Goal: Information Seeking & Learning: Learn about a topic

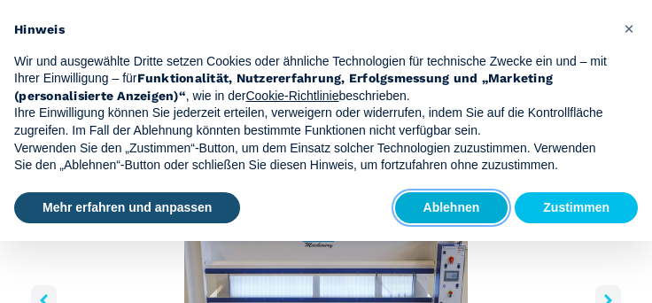
click at [435, 202] on button "Ablehnen" at bounding box center [451, 208] width 113 height 32
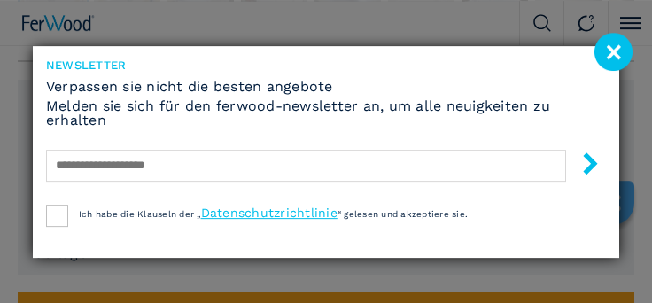
scroll to position [499, 0]
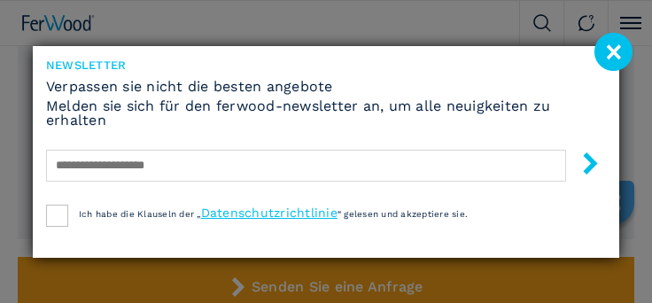
click at [611, 61] on image at bounding box center [613, 52] width 38 height 38
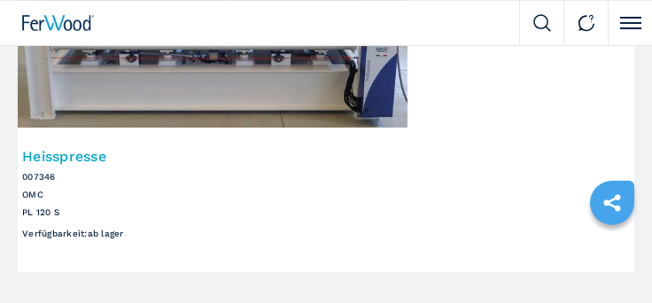
scroll to position [2067, 0]
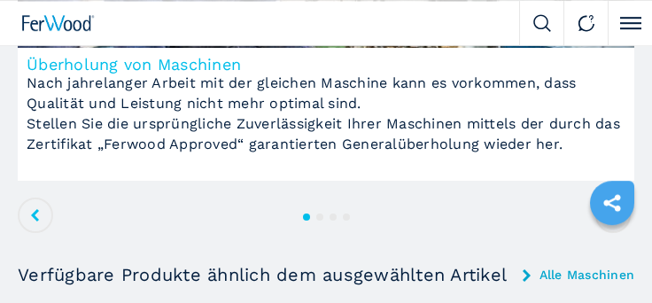
scroll to position [1711, 0]
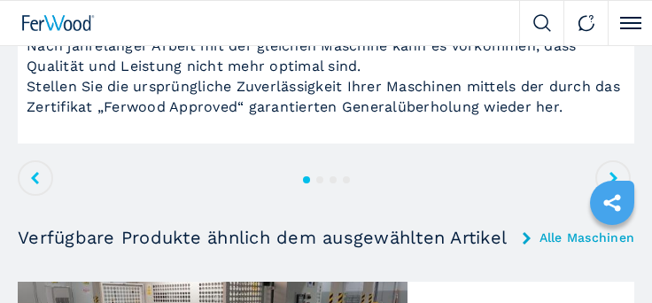
click at [612, 160] on span at bounding box center [612, 177] width 35 height 35
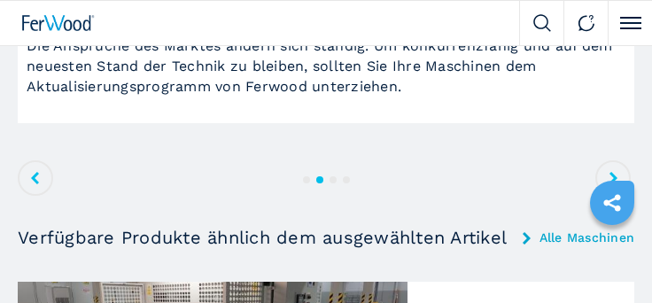
click at [612, 172] on icon at bounding box center [613, 178] width 8 height 12
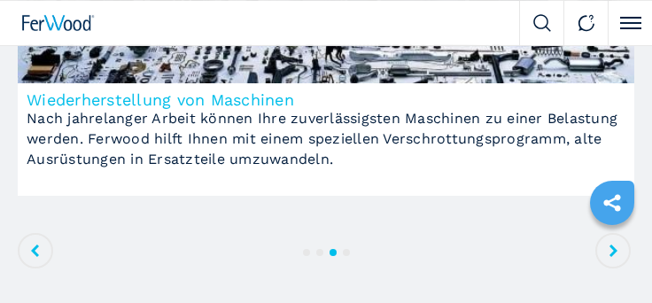
scroll to position [1639, 0]
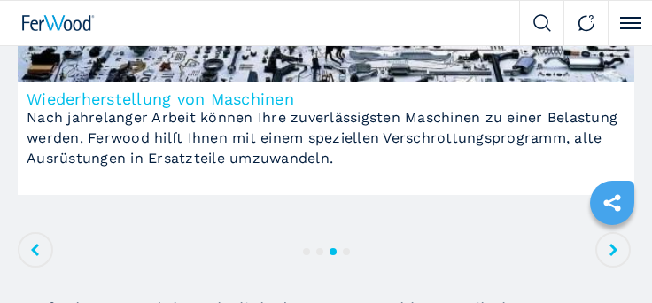
click at [612, 244] on icon at bounding box center [613, 250] width 8 height 12
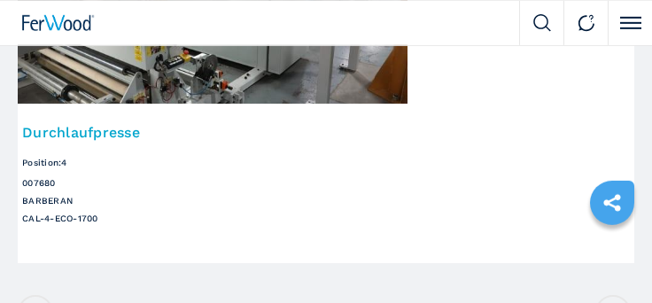
scroll to position [2067, 0]
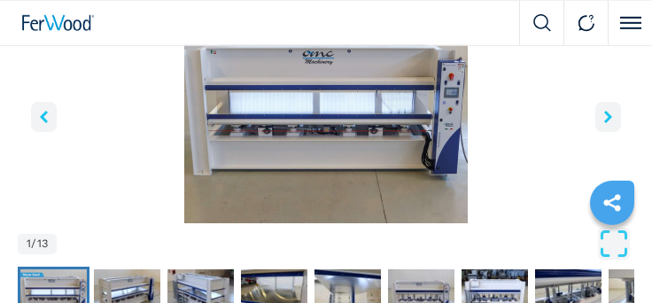
scroll to position [213, 0]
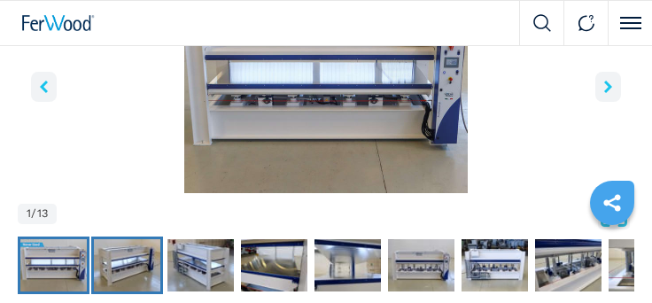
click at [126, 239] on img "Go to Slide 2" at bounding box center [127, 264] width 66 height 51
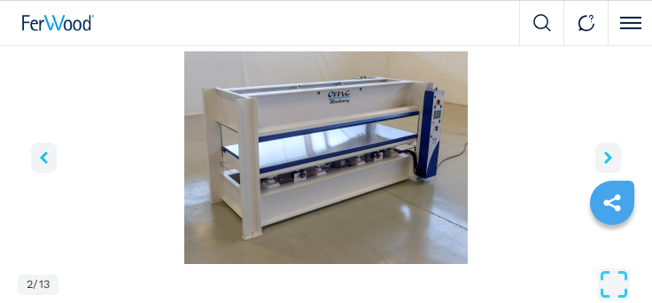
scroll to position [143, 0]
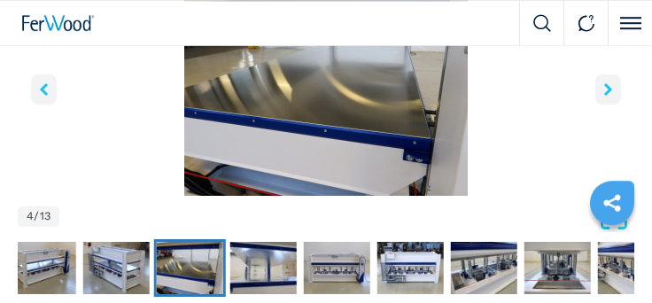
scroll to position [213, 0]
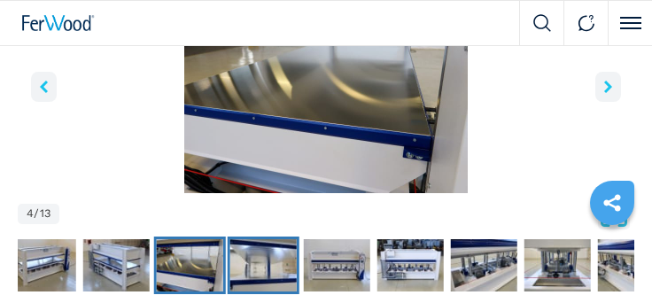
click at [258, 245] on img "Go to Slide 5" at bounding box center [263, 264] width 66 height 51
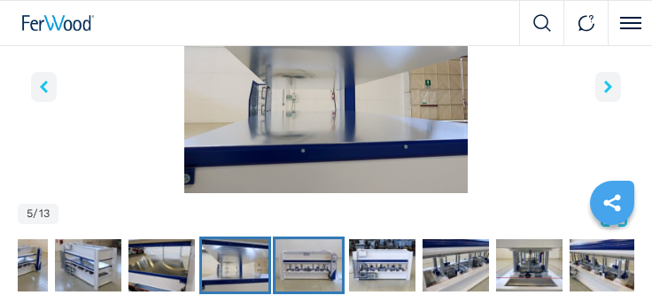
click at [304, 239] on img "Go to Slide 6" at bounding box center [308, 264] width 66 height 51
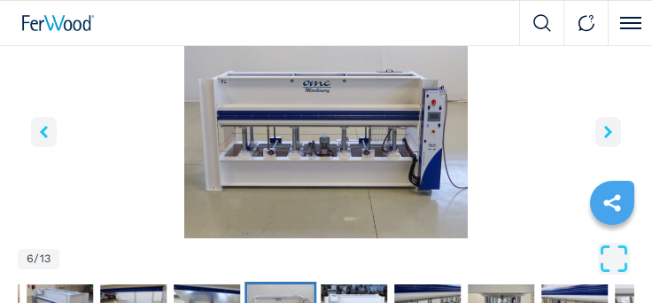
scroll to position [143, 0]
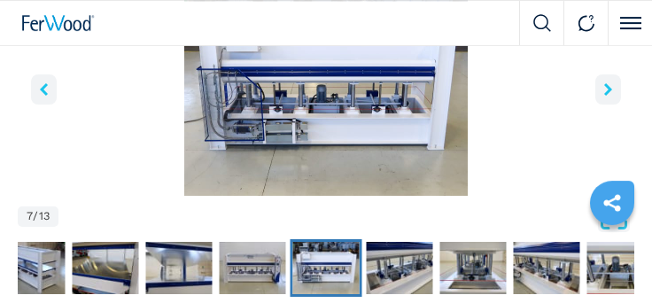
scroll to position [213, 0]
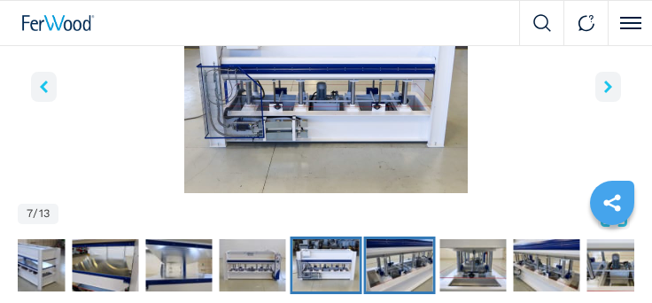
click at [396, 239] on img "Go to Slide 8" at bounding box center [400, 264] width 66 height 51
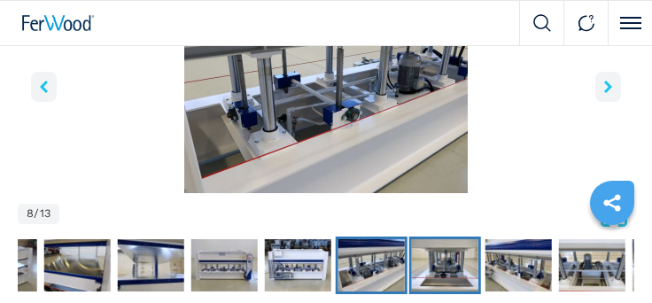
click at [453, 239] on img "Go to Slide 9" at bounding box center [445, 264] width 66 height 51
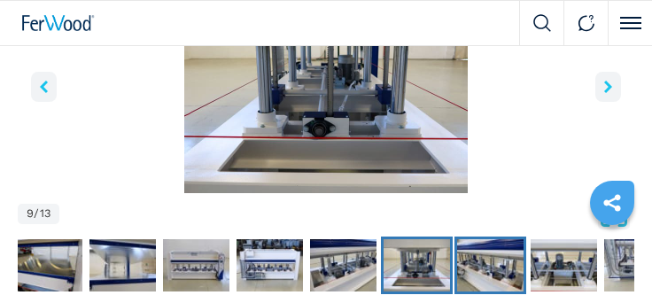
click at [478, 239] on img "Go to Slide 10" at bounding box center [490, 264] width 66 height 51
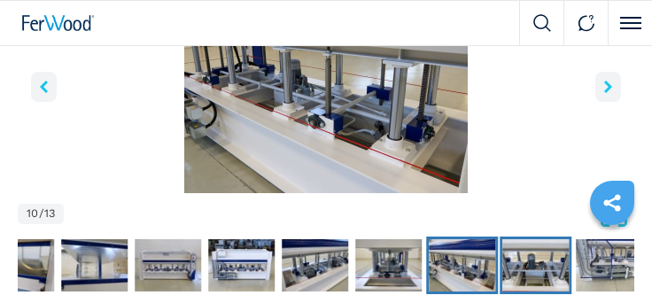
click at [543, 239] on img "Go to Slide 11" at bounding box center [535, 264] width 66 height 51
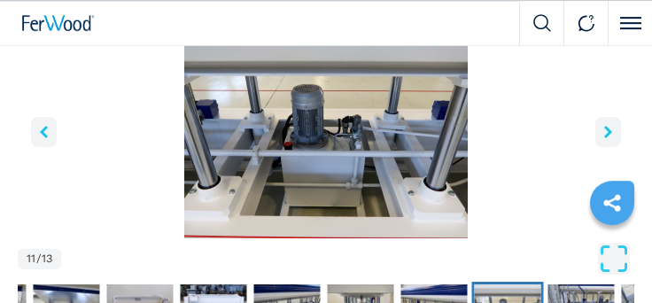
scroll to position [143, 0]
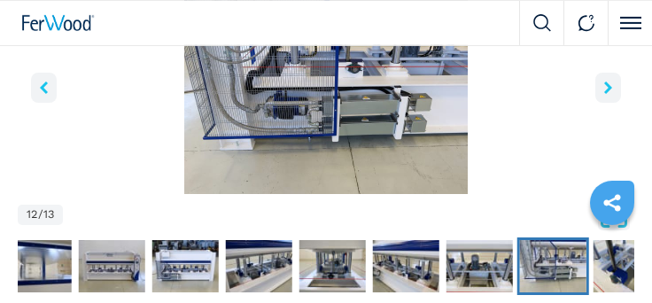
scroll to position [213, 0]
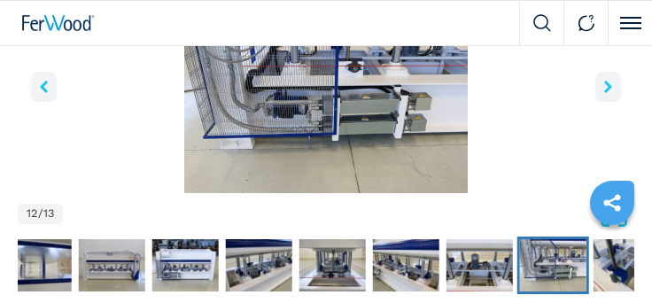
click at [606, 81] on icon "right-button" at bounding box center [608, 87] width 8 height 12
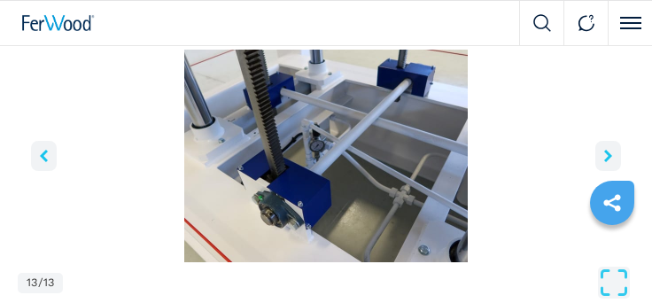
scroll to position [143, 0]
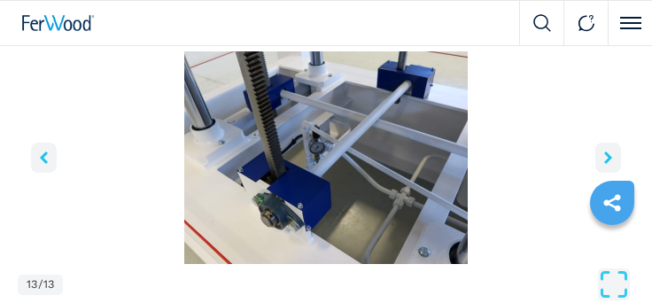
click at [603, 143] on button "right-button" at bounding box center [608, 158] width 26 height 30
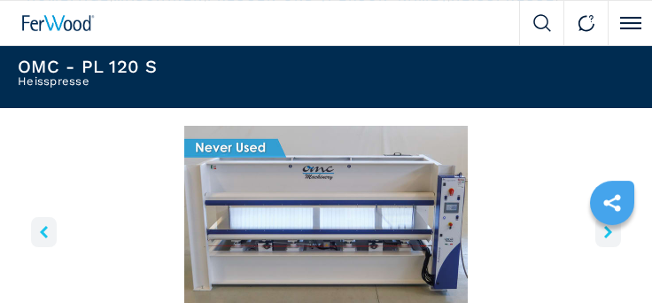
scroll to position [0, 0]
